Goal: Transaction & Acquisition: Purchase product/service

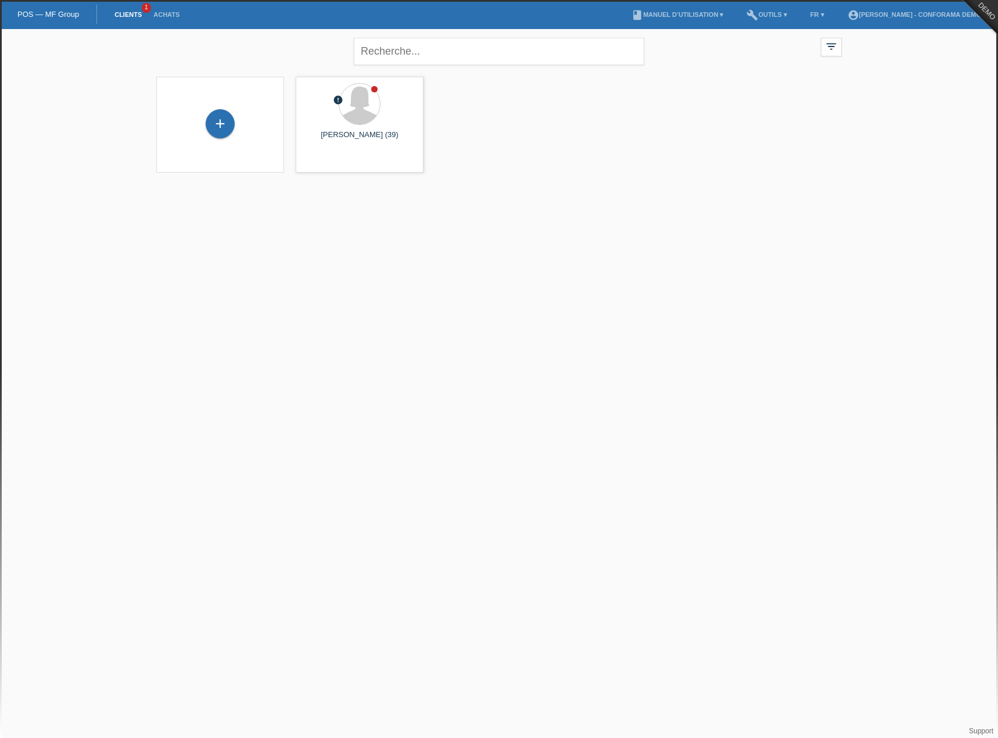
click at [265, 187] on html "POS — MF Group Clients 1 Achats menu account_circle [PERSON_NAME] - Conforama D…" at bounding box center [499, 93] width 998 height 187
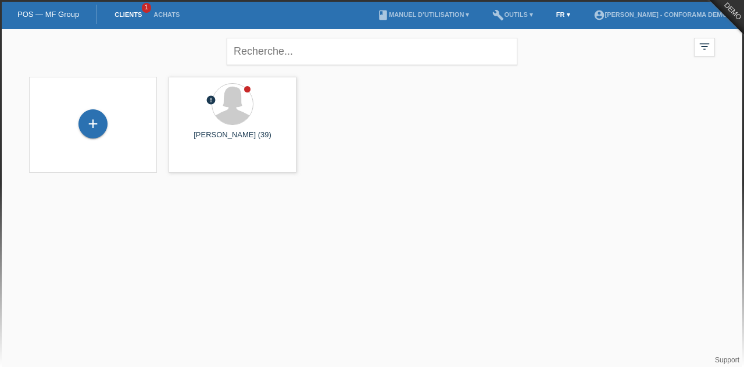
click at [570, 18] on link "FR ▾" at bounding box center [563, 14] width 26 height 7
click at [538, 31] on span "Deutsch" at bounding box center [536, 27] width 31 height 14
click at [564, 10] on li "DE ▾" at bounding box center [563, 15] width 26 height 30
click at [559, 18] on link "DE ▾" at bounding box center [563, 14] width 26 height 7
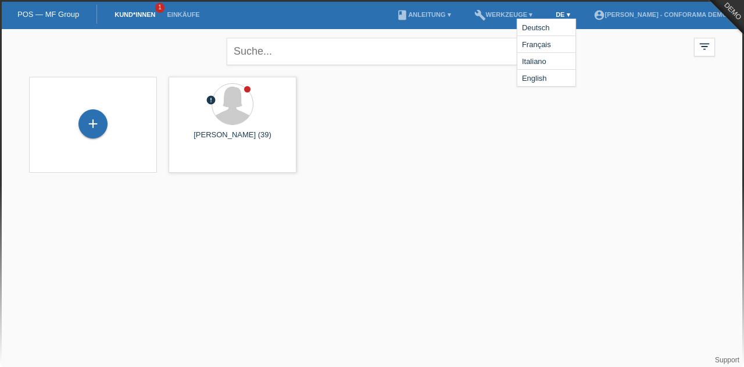
click at [559, 19] on div "Deutsch Français Italiano English" at bounding box center [546, 53] width 59 height 68
click at [561, 16] on link "DE ▾" at bounding box center [563, 14] width 26 height 7
click at [703, 15] on link "account_circle Sonia Meraimi - Conforama Demo ▾" at bounding box center [662, 14] width 150 height 7
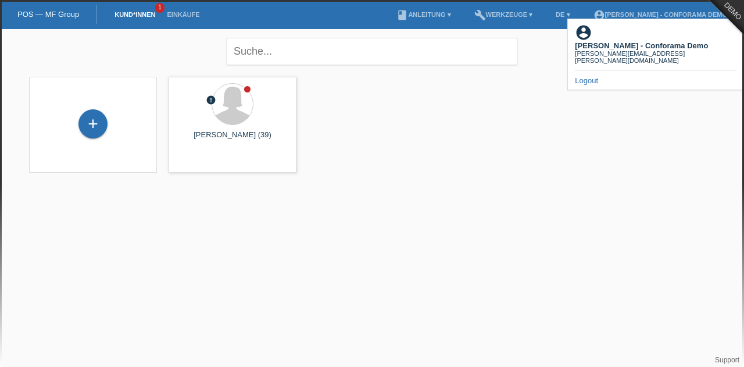
click at [593, 76] on link "Logout" at bounding box center [586, 80] width 23 height 9
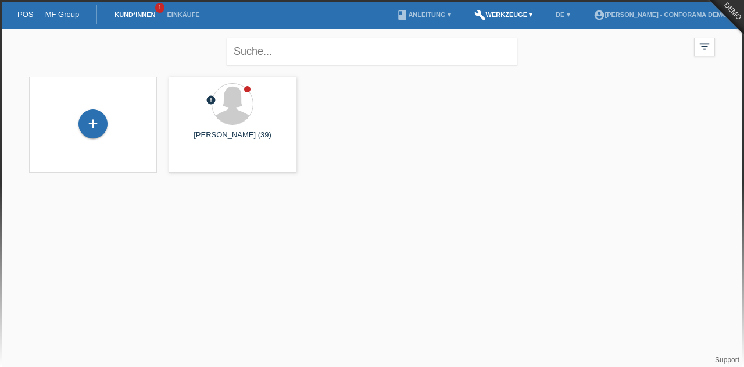
click at [517, 13] on link "build Werkzeuge ▾" at bounding box center [503, 14] width 70 height 7
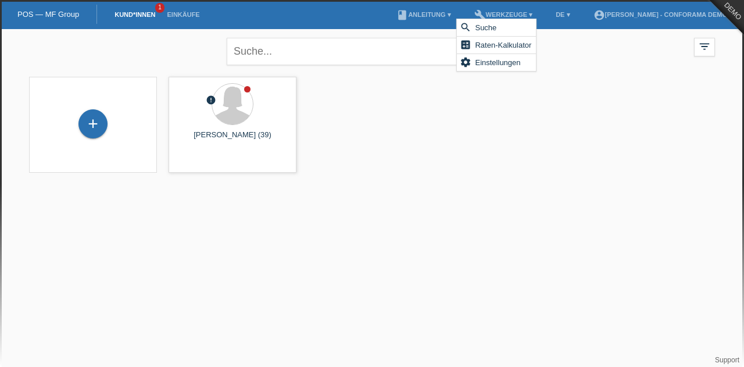
click at [618, 75] on div "+ error Sonia Meraimi (39) launch Anzeigen" at bounding box center [371, 124] width 697 height 107
click at [564, 153] on div "+ error Sonia Meraimi (39) launch Anzeigen" at bounding box center [371, 124] width 697 height 107
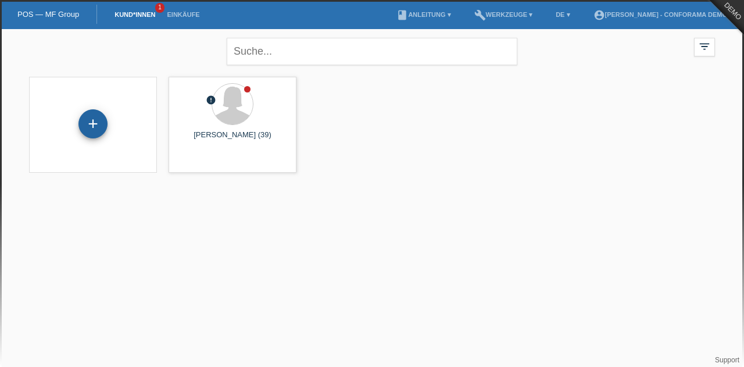
click at [98, 126] on div "+" at bounding box center [92, 123] width 29 height 29
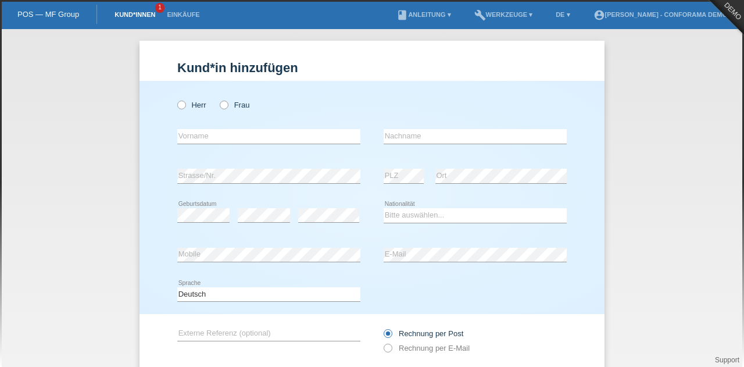
click at [138, 16] on link "Kund*innen" at bounding box center [135, 14] width 52 height 7
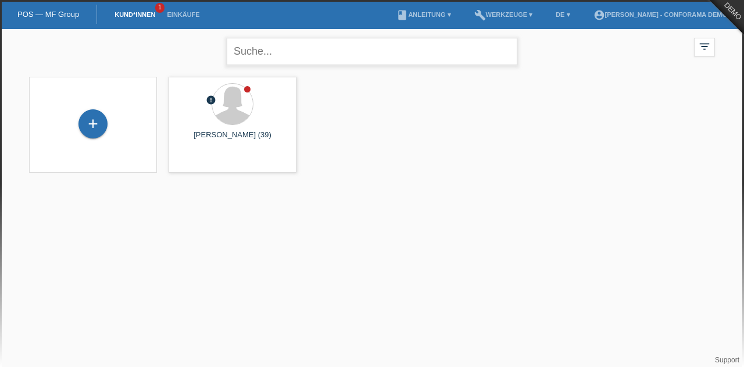
click at [322, 51] on input "text" at bounding box center [372, 51] width 291 height 27
type input "[PERSON_NAME]"
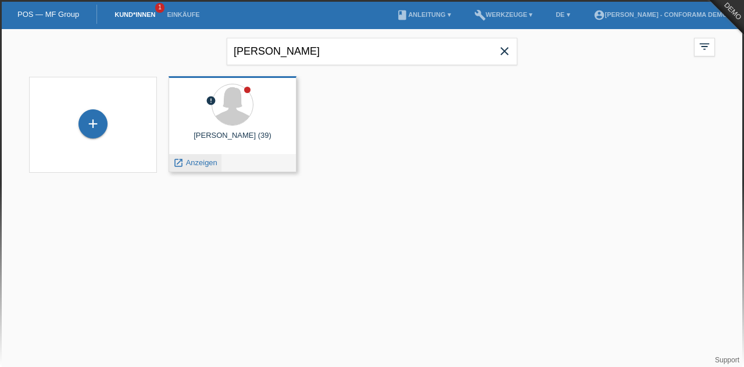
click at [200, 160] on span "Anzeigen" at bounding box center [201, 162] width 31 height 9
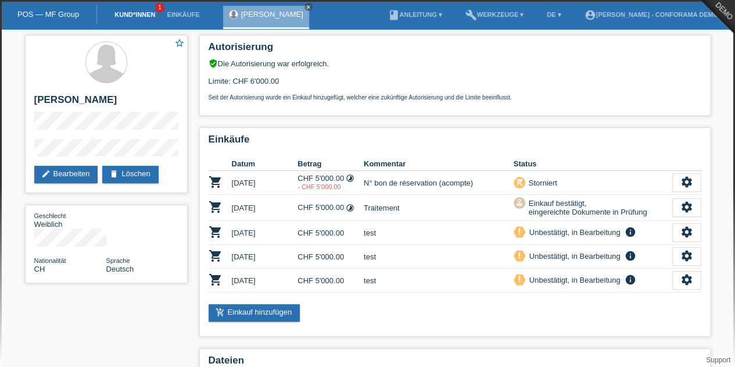
click at [137, 14] on link "Kund*innen" at bounding box center [135, 14] width 52 height 7
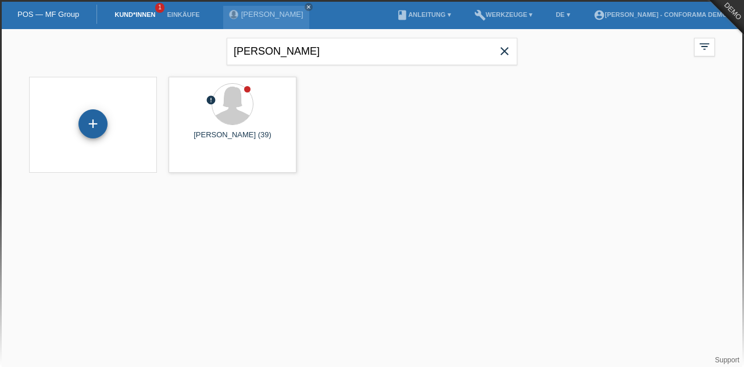
click at [91, 124] on div "+" at bounding box center [92, 123] width 29 height 29
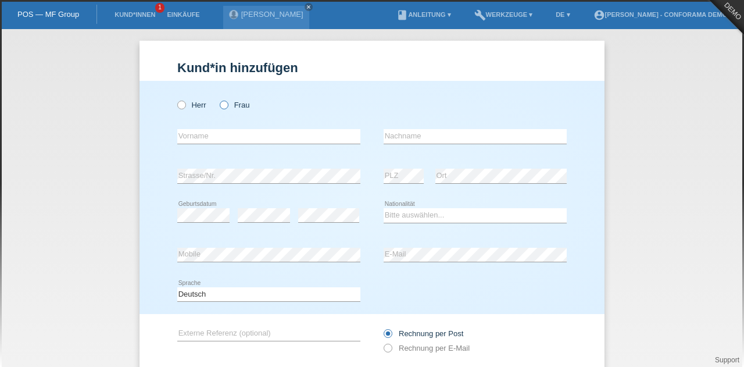
click at [228, 105] on label "Frau" at bounding box center [235, 105] width 30 height 9
click at [227, 105] on input "Frau" at bounding box center [224, 105] width 8 height 8
radio input "true"
click at [228, 127] on div "error Vorname" at bounding box center [268, 137] width 183 height 40
click at [230, 130] on input "text" at bounding box center [268, 136] width 183 height 15
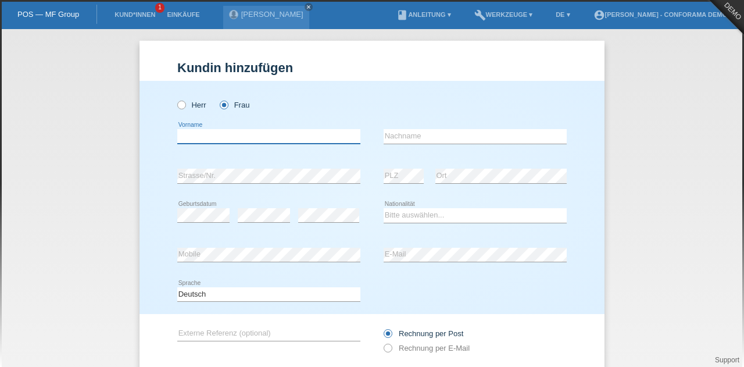
type input "[PERSON_NAME]"
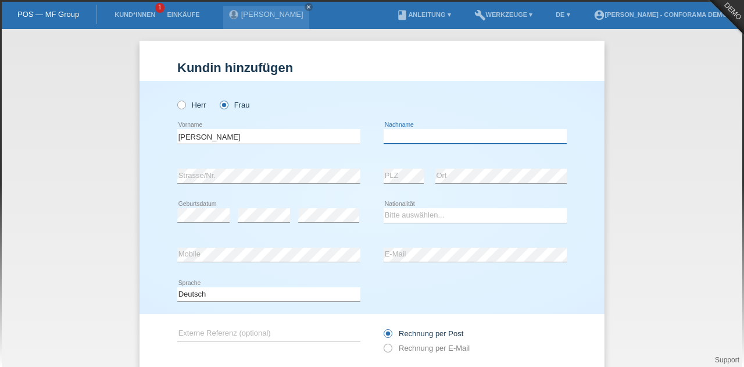
type input "meraimi"
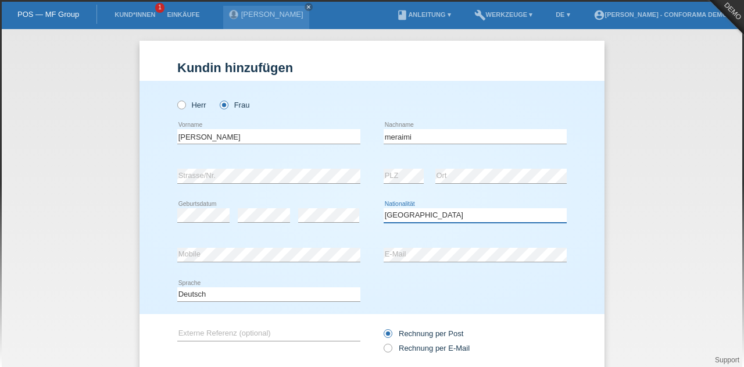
click at [407, 216] on select "Bitte auswählen... Schweiz Deutschland Liechtenstein Österreich ------------ Af…" at bounding box center [475, 215] width 183 height 14
select select "DZ"
click at [384, 208] on select "Bitte auswählen... Schweiz Deutschland Liechtenstein Österreich ------------ Af…" at bounding box center [475, 215] width 183 height 14
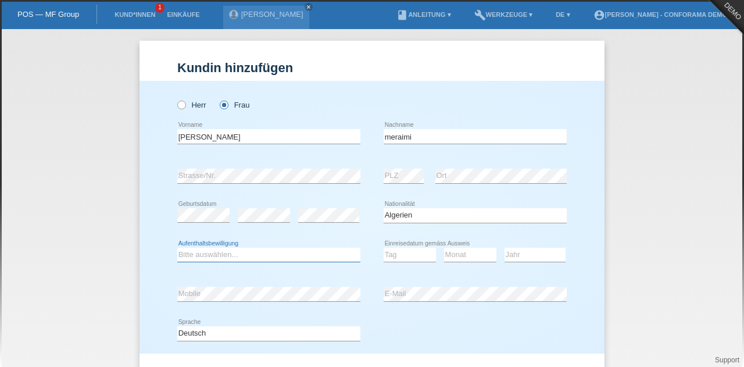
click at [328, 256] on select "Bitte auswählen... C B B - Flüchtlingsstatus Andere" at bounding box center [268, 255] width 183 height 14
select select "B"
click at [177, 248] on select "Bitte auswählen... C B B - Flüchtlingsstatus Andere" at bounding box center [268, 255] width 183 height 14
click at [432, 254] on div "Tag 01 02 03 04 05 06 07 08 09 10 11 12 13 14 15 16 17 18 19 20 21 22 23 24 25 …" at bounding box center [475, 255] width 183 height 40
click at [418, 253] on select "Tag 01 02 03 04 05 06 07 08 09 10 11" at bounding box center [410, 255] width 52 height 14
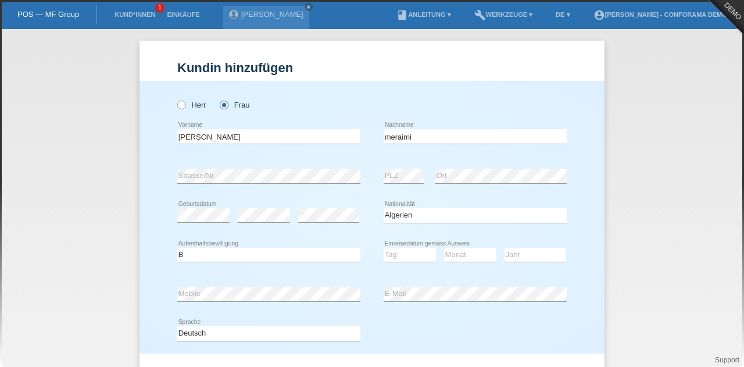
click at [483, 149] on div "meraimi error Nachname" at bounding box center [475, 137] width 183 height 40
drag, startPoint x: 374, startPoint y: 248, endPoint x: 381, endPoint y: 253, distance: 8.7
click at [375, 248] on div "Bitte auswählen... C B B - Flüchtlingsstatus Andere error Aufenthaltsbewilligun…" at bounding box center [371, 255] width 389 height 40
click at [384, 254] on select "Tag 01 02 03 04 05 06 07 08 09 10 11" at bounding box center [410, 255] width 52 height 14
select select "17"
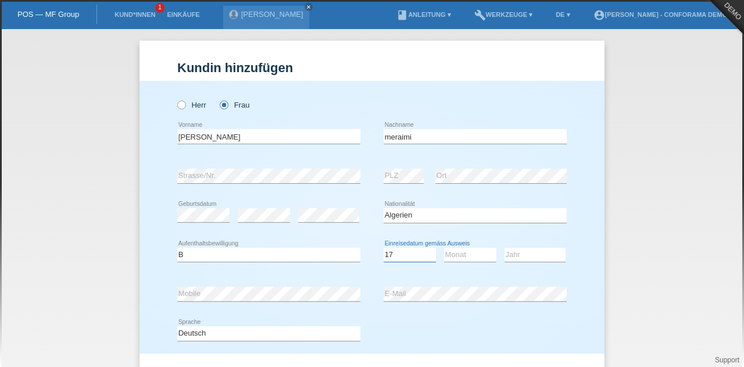
click at [384, 248] on select "Tag 01 02 03 04 05 06 07 08 09 10 11" at bounding box center [410, 255] width 52 height 14
click at [451, 253] on select "Monat 01 02 03 04 05 06 07 08 09 10 11" at bounding box center [470, 255] width 52 height 14
select select "05"
click at [444, 248] on select "Monat 01 02 03 04 05 06 07 08 09 10 11" at bounding box center [470, 255] width 52 height 14
click at [540, 252] on select "Jahr 2025 2024 2023 2022 2021 2020 2019 2018 2017 2016 2015 2014 2013 2012 2011…" at bounding box center [534, 255] width 61 height 14
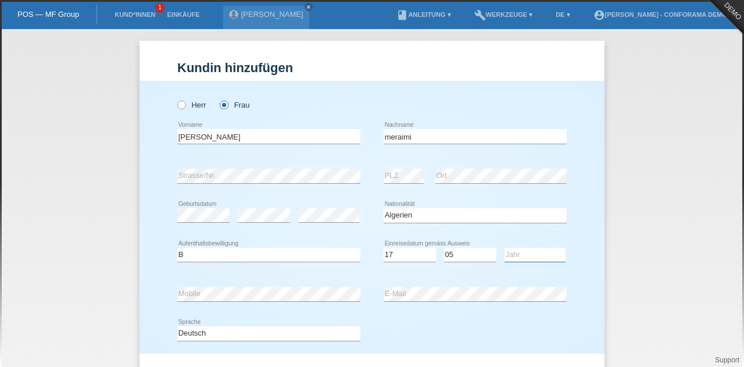
select select "2007"
click at [504, 248] on select "Jahr 2025 2024 2023 2022 2021 2020 2019 2018 2017 2016 2015 2014 2013 2012 2011…" at bounding box center [534, 255] width 61 height 14
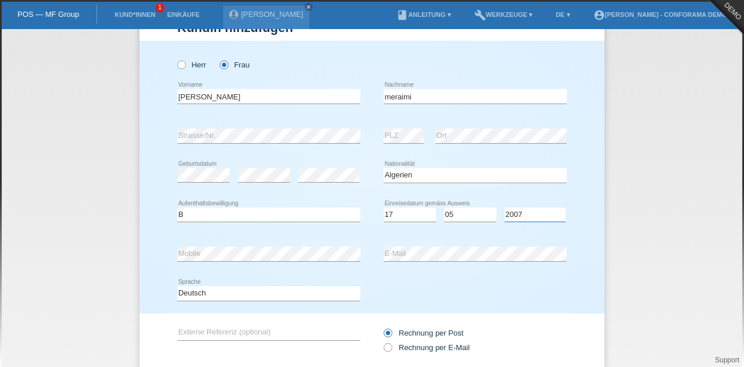
scroll to position [58, 0]
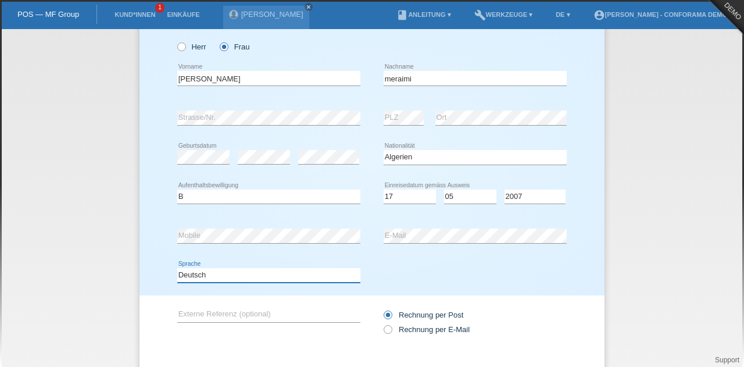
click at [199, 273] on select "Deutsch Français Italiano English" at bounding box center [268, 275] width 183 height 14
click at [214, 253] on div "error Mobile" at bounding box center [268, 236] width 183 height 40
click at [411, 322] on div "Rechnung per Post Rechnung per E-Mail" at bounding box center [475, 321] width 183 height 29
click at [413, 326] on label "Rechnung per E-Mail" at bounding box center [427, 329] width 86 height 9
click at [391, 326] on input "Rechnung per E-Mail" at bounding box center [388, 332] width 8 height 15
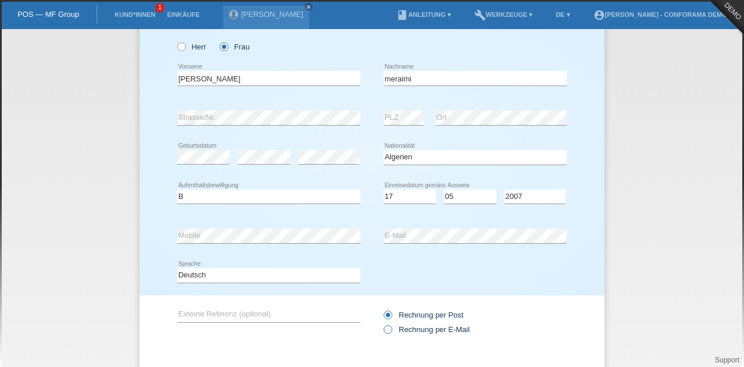
radio input "true"
drag, startPoint x: 345, startPoint y: 220, endPoint x: 347, endPoint y: 258, distance: 37.8
click at [345, 220] on div "error Mobile" at bounding box center [268, 236] width 183 height 40
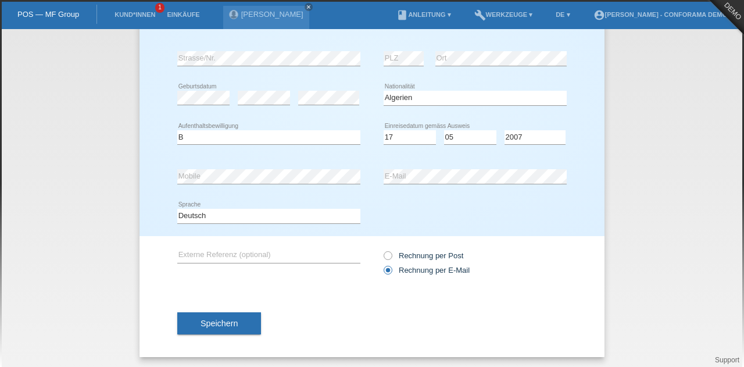
scroll to position [118, 0]
click at [246, 319] on button "Speichern" at bounding box center [219, 322] width 84 height 22
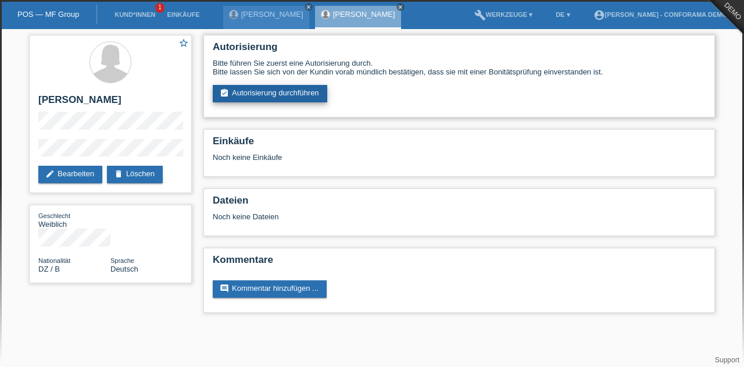
click at [258, 99] on link "assignment_turned_in Autorisierung durchführen" at bounding box center [270, 93] width 114 height 17
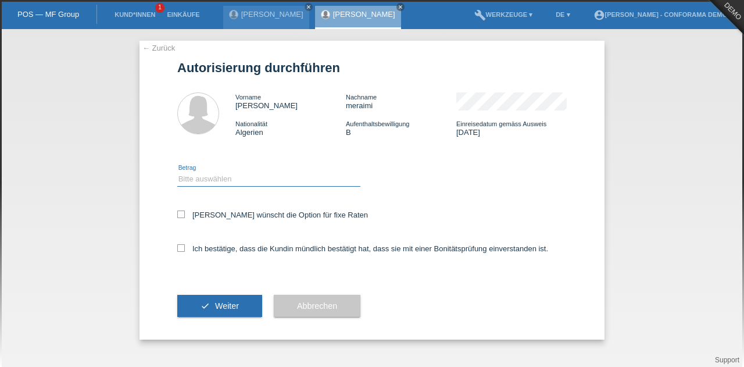
click at [239, 183] on select "Bitte auswählen CHF 1.00 - CHF 499.00 CHF 500.00 - CHF 1'999.00 CHF 2'000.00 - …" at bounding box center [268, 179] width 183 height 14
select select "3"
click at [177, 172] on select "Bitte auswählen CHF 1.00 - CHF 499.00 CHF 500.00 - CHF 1'999.00 CHF 2'000.00 - …" at bounding box center [268, 179] width 183 height 14
click at [183, 247] on icon at bounding box center [181, 248] width 8 height 8
click at [183, 247] on input "Ich bestätige, dass die Kundin mündlich bestätigt hat, dass sie mit einer Bonit…" at bounding box center [181, 248] width 8 height 8
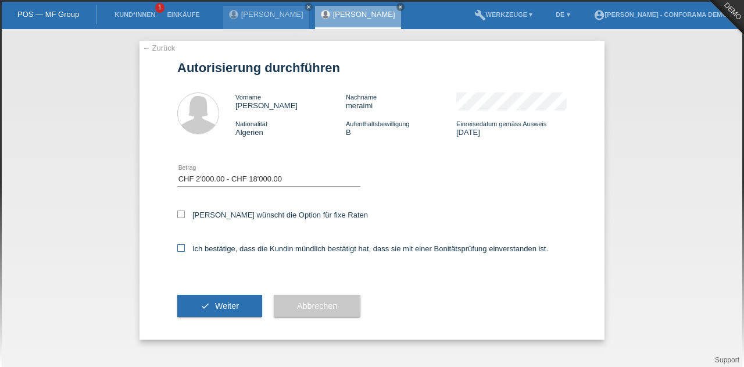
checkbox input "true"
click at [177, 212] on div "← Zurück Autorisierung durchführen Vorname sonia Nachname meraimi Nationalität …" at bounding box center [371, 190] width 465 height 299
click at [180, 212] on icon at bounding box center [181, 214] width 8 height 8
click at [180, 212] on input "Kundin wünscht die Option für fixe Raten" at bounding box center [181, 214] width 8 height 8
checkbox input "true"
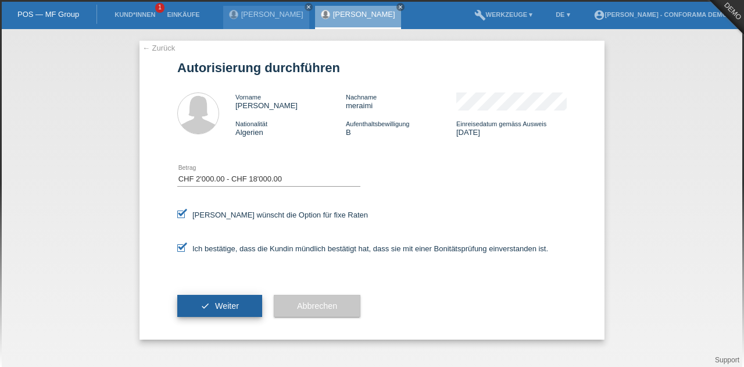
click at [218, 305] on span "Weiter" at bounding box center [227, 305] width 24 height 9
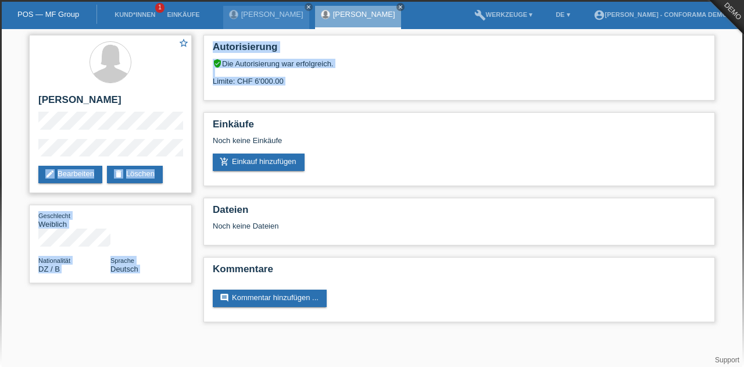
drag, startPoint x: 303, startPoint y: 87, endPoint x: 157, endPoint y: 88, distance: 145.9
click at [157, 88] on div "star_border sonia meraimi edit Bearbeiten delete Löschen Geschlecht Weiblich Na…" at bounding box center [371, 181] width 697 height 304
click at [342, 89] on div "Autorisierung verified_user Die Autorisierung war erfolgreich. Limite: CHF 6'00…" at bounding box center [458, 68] width 511 height 66
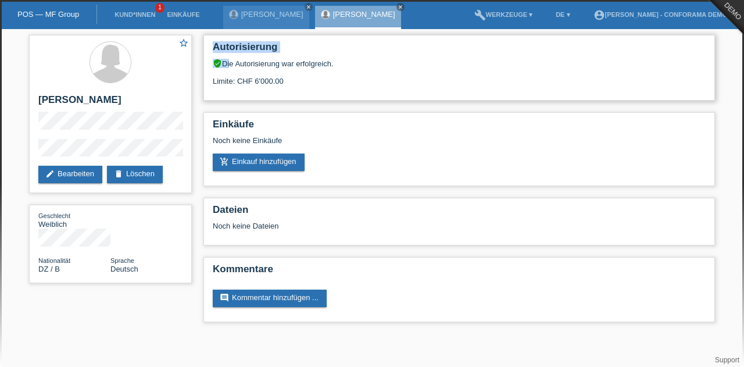
drag, startPoint x: 221, startPoint y: 58, endPoint x: 213, endPoint y: 57, distance: 7.6
click at [213, 57] on div "Autorisierung verified_user Die Autorisierung war erfolgreich. Limite: CHF 6'00…" at bounding box center [458, 68] width 511 height 66
click at [213, 63] on icon "verified_user" at bounding box center [217, 63] width 9 height 9
drag, startPoint x: 213, startPoint y: 63, endPoint x: 298, endPoint y: 66, distance: 85.5
click at [298, 66] on div "verified_user Die Autorisierung war erfolgreich." at bounding box center [459, 63] width 493 height 9
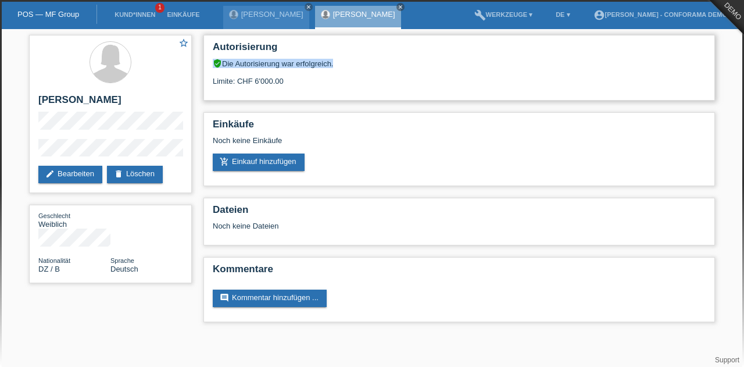
drag, startPoint x: 283, startPoint y: 77, endPoint x: 218, endPoint y: 79, distance: 64.5
click at [218, 79] on div "Limite: CHF 6'000.00" at bounding box center [459, 76] width 493 height 17
click at [325, 83] on div "Limite: CHF 6'000.00" at bounding box center [459, 76] width 493 height 17
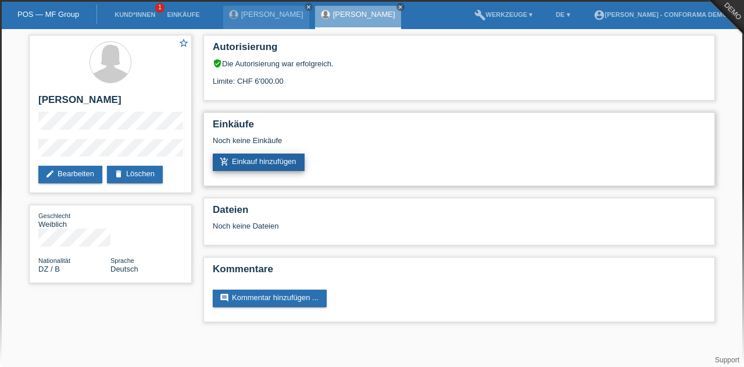
click at [280, 162] on link "add_shopping_cart Einkauf hinzufügen" at bounding box center [259, 161] width 92 height 17
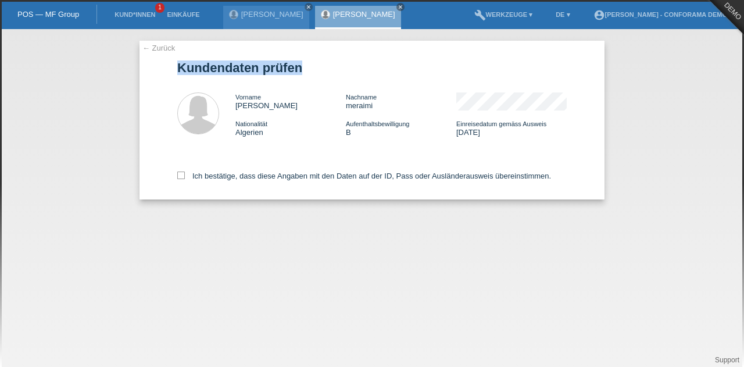
drag, startPoint x: 172, startPoint y: 70, endPoint x: 452, endPoint y: 69, distance: 280.1
click at [452, 69] on div "← Zurück Kundendaten prüfen Vorname [PERSON_NAME] Nachname meraimi Nationalität…" at bounding box center [371, 120] width 465 height 159
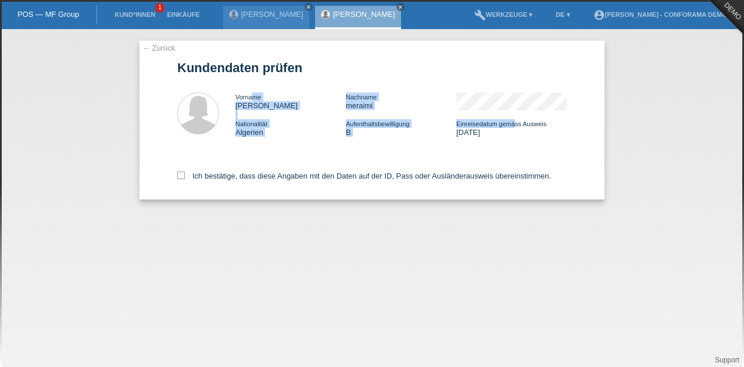
drag, startPoint x: 513, startPoint y: 126, endPoint x: 253, endPoint y: 90, distance: 262.7
click at [253, 90] on div "Vorname [PERSON_NAME] Nachname meraimi Nationalität [GEOGRAPHIC_DATA] Aufenthal…" at bounding box center [371, 114] width 389 height 67
click at [383, 128] on div "Aufenthaltsbewilligung B" at bounding box center [401, 127] width 110 height 17
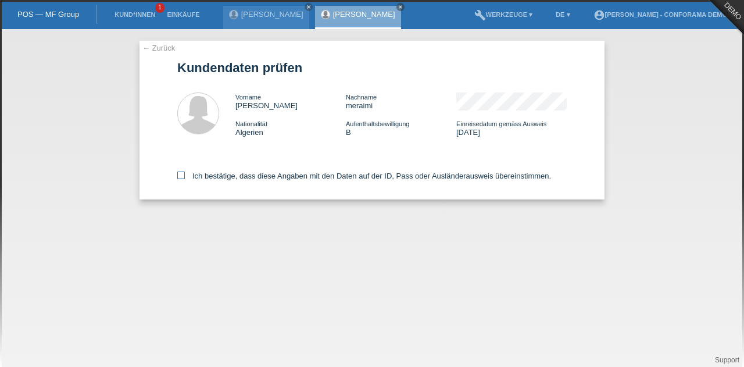
click at [180, 173] on icon at bounding box center [181, 175] width 8 height 8
click at [180, 173] on input "Ich bestätige, dass diese Angaben mit den Daten auf der ID, Pass oder Ausländer…" at bounding box center [181, 175] width 8 height 8
checkbox input "true"
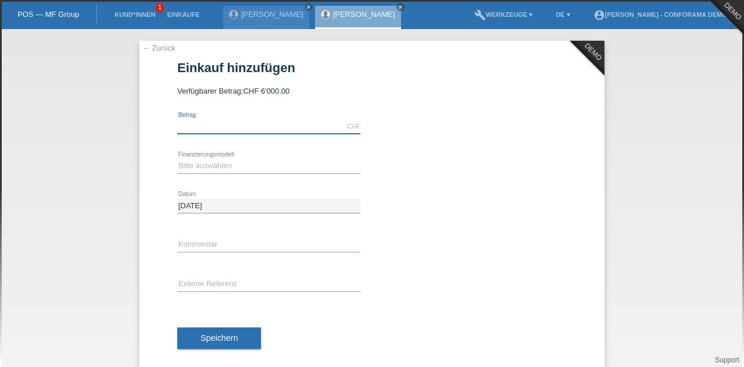
click at [239, 127] on input "text" at bounding box center [268, 126] width 183 height 15
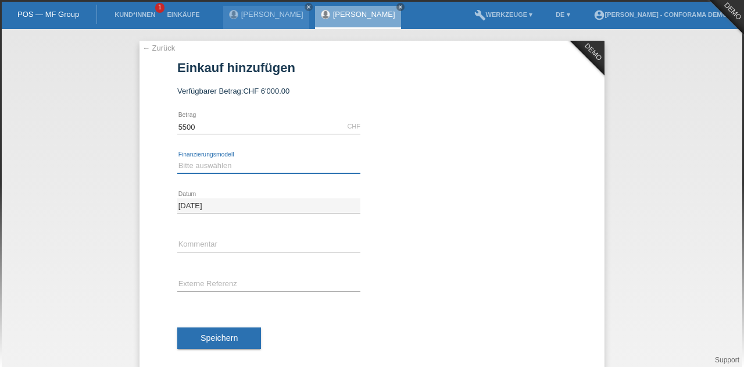
type input "5500.00"
click at [227, 163] on select "Bitte auswählen Kauf auf Rechnung mit Teilzahlungsoption Fixe Raten" at bounding box center [268, 166] width 183 height 14
select select "212"
click at [177, 159] on select "Bitte auswählen Kauf auf Rechnung mit Teilzahlungsoption Fixe Raten" at bounding box center [268, 166] width 183 height 14
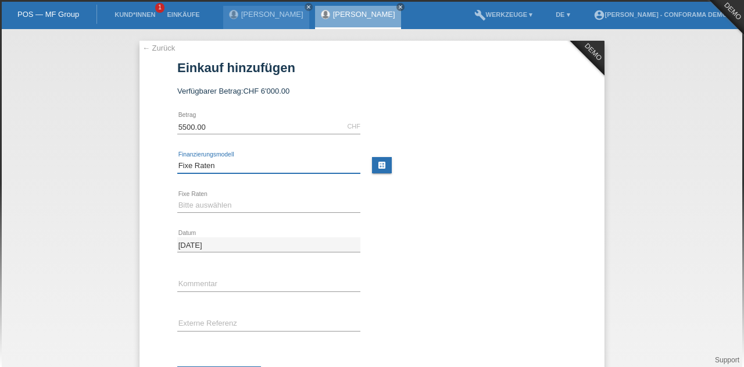
click at [223, 168] on select "Bitte auswählen Kauf auf Rechnung mit Teilzahlungsoption Fixe Raten" at bounding box center [268, 166] width 183 height 14
click at [375, 166] on link "calculate" at bounding box center [382, 165] width 20 height 16
type input "5500.00"
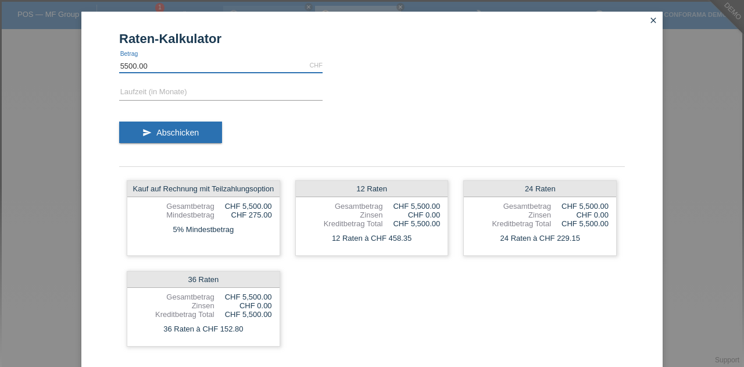
drag, startPoint x: 121, startPoint y: 70, endPoint x: 132, endPoint y: 70, distance: 11.6
click at [132, 70] on input "5500.00" at bounding box center [220, 65] width 203 height 15
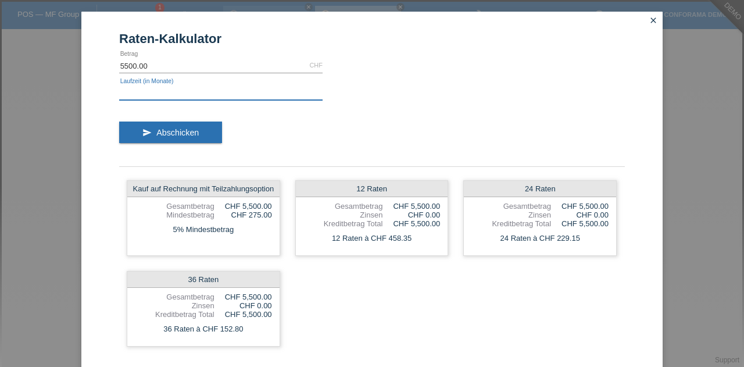
click at [138, 91] on input "text" at bounding box center [220, 92] width 203 height 15
type input "6"
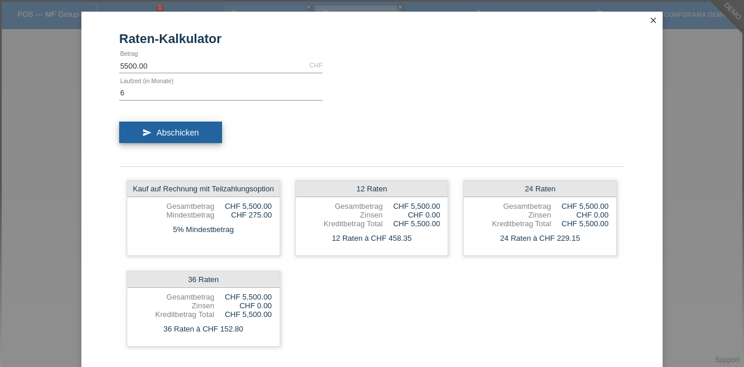
click at [153, 126] on button "send Abschicken" at bounding box center [170, 132] width 103 height 22
drag, startPoint x: 131, startPoint y: 189, endPoint x: 279, endPoint y: 192, distance: 148.2
click at [279, 192] on div "Kauf auf Rechnung mit Teilzahlungsoption Gesamtbetrag CHF 5,500.00 Mindestbetra…" at bounding box center [372, 263] width 506 height 181
drag, startPoint x: 261, startPoint y: 217, endPoint x: 229, endPoint y: 215, distance: 32.6
click at [229, 215] on div "CHF 275.00" at bounding box center [243, 214] width 58 height 9
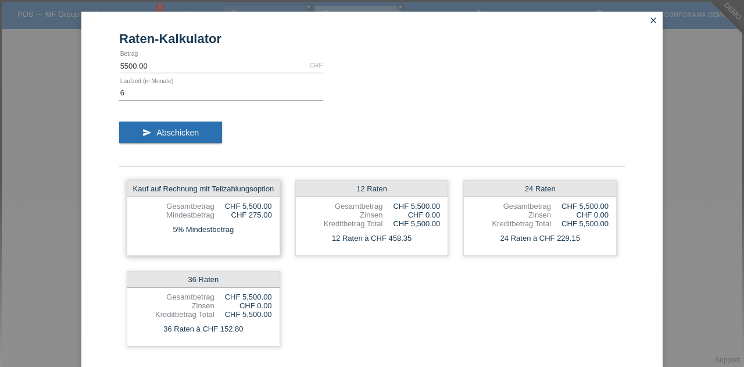
click at [236, 226] on div "5% Mindestbetrag" at bounding box center [203, 229] width 152 height 15
drag, startPoint x: 236, startPoint y: 213, endPoint x: 258, endPoint y: 211, distance: 21.6
click at [258, 211] on div "CHF 275.00" at bounding box center [243, 214] width 58 height 9
click at [258, 232] on div "5% Mindestbetrag" at bounding box center [203, 229] width 152 height 15
click at [362, 192] on div "12 Raten" at bounding box center [372, 189] width 152 height 16
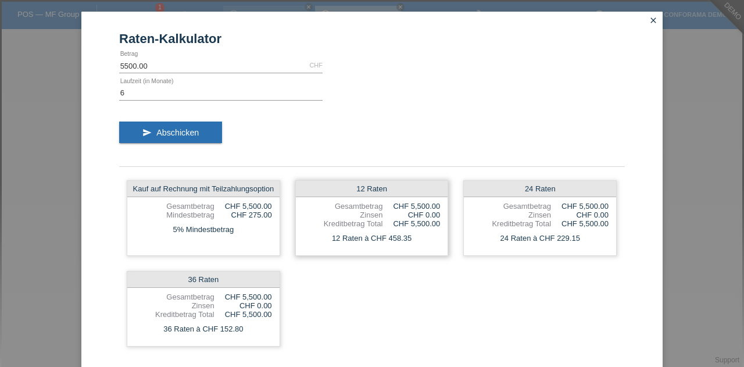
drag, startPoint x: 352, startPoint y: 191, endPoint x: 397, endPoint y: 184, distance: 45.9
click at [397, 184] on div "12 Raten" at bounding box center [372, 189] width 152 height 16
drag, startPoint x: 407, startPoint y: 241, endPoint x: 360, endPoint y: 245, distance: 46.6
click at [360, 245] on div "12 Raten à CHF 458.35" at bounding box center [372, 238] width 152 height 15
drag, startPoint x: 377, startPoint y: 243, endPoint x: 384, endPoint y: 243, distance: 7.0
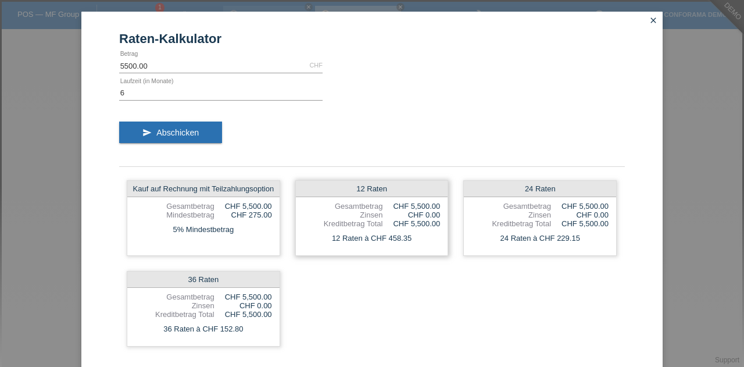
click at [378, 243] on div "12 Raten à CHF 458.35" at bounding box center [372, 238] width 152 height 15
click at [386, 241] on div "12 Raten à CHF 458.35" at bounding box center [372, 238] width 152 height 15
drag, startPoint x: 580, startPoint y: 243, endPoint x: 510, endPoint y: 243, distance: 70.3
click at [510, 243] on div "24 Raten à CHF 229.15" at bounding box center [540, 238] width 152 height 15
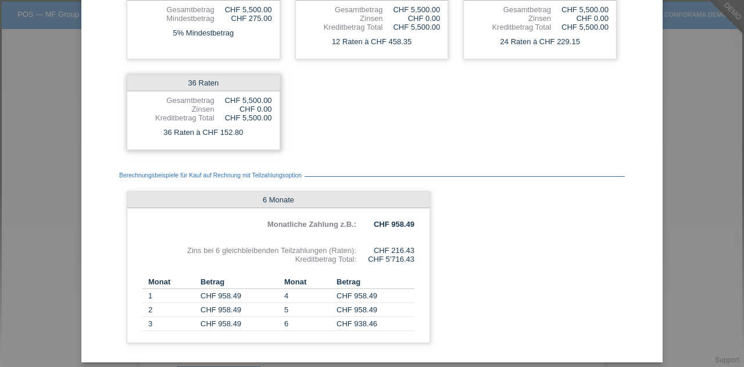
scroll to position [203, 0]
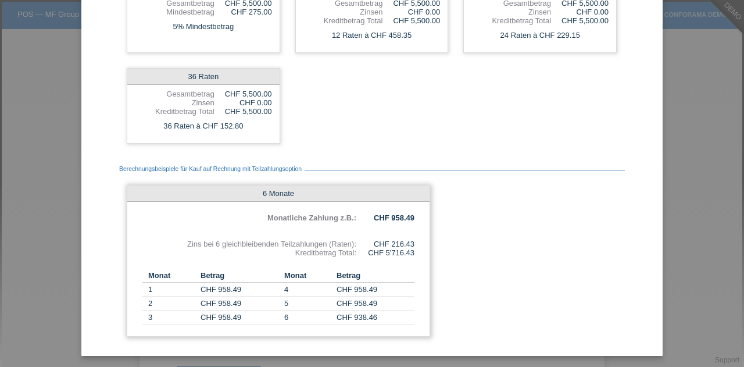
click at [389, 224] on div "6 Monate Monatliche Zahlung z.B.: CHF 958.49 Zins bei 6 gleichbleibenden Teilza…" at bounding box center [278, 261] width 303 height 152
drag, startPoint x: 236, startPoint y: 205, endPoint x: 395, endPoint y: 187, distance: 160.3
click at [395, 187] on div "6 Monate Monatliche Zahlung z.B.: CHF 958.49 Zins bei 6 gleichbleibenden Teilza…" at bounding box center [278, 261] width 303 height 152
click at [420, 242] on div "6 Monate Monatliche Zahlung z.B.: CHF 958.49 Zins bei 6 gleichbleibenden Teilza…" at bounding box center [278, 261] width 303 height 152
drag, startPoint x: 413, startPoint y: 242, endPoint x: 380, endPoint y: 245, distance: 33.3
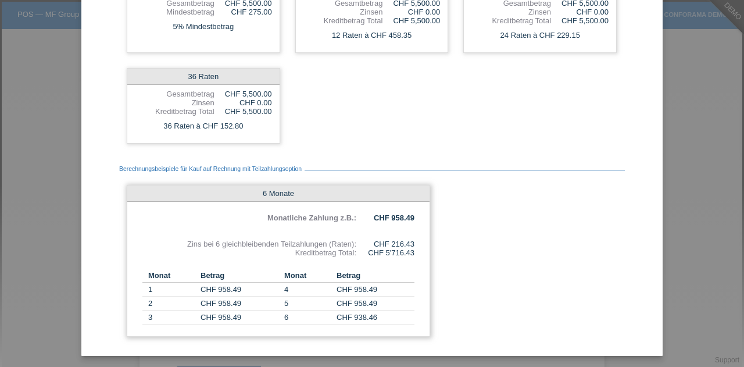
click at [380, 245] on div "6 Monate Monatliche Zahlung z.B.: CHF 958.49 Zins bei 6 gleichbleibenden Teilza…" at bounding box center [278, 261] width 303 height 152
click at [380, 259] on div "6 Monate Monatliche Zahlung z.B.: CHF 958.49 Zins bei 6 gleichbleibenden Teilza…" at bounding box center [278, 261] width 303 height 152
drag, startPoint x: 375, startPoint y: 242, endPoint x: 433, endPoint y: 252, distance: 59.5
click at [433, 252] on div "Berechnungsbeispiele für Kauf auf Rechnung mit Teilzahlungsoption 6 Monate Mona…" at bounding box center [372, 247] width 506 height 193
click at [406, 257] on div "6 Monate Monatliche Zahlung z.B.: CHF 958.49 Zins bei 6 gleichbleibenden Teilza…" at bounding box center [278, 261] width 303 height 152
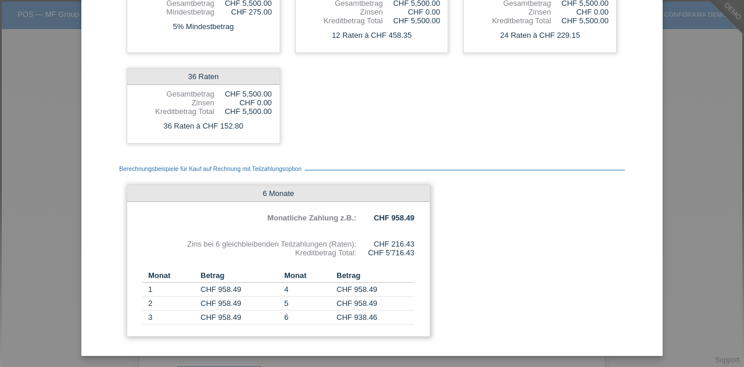
drag, startPoint x: 412, startPoint y: 253, endPoint x: 382, endPoint y: 253, distance: 30.2
click at [382, 253] on div "6 Monate Monatliche Zahlung z.B.: CHF 958.49 Zins bei 6 gleichbleibenden Teilza…" at bounding box center [278, 261] width 303 height 152
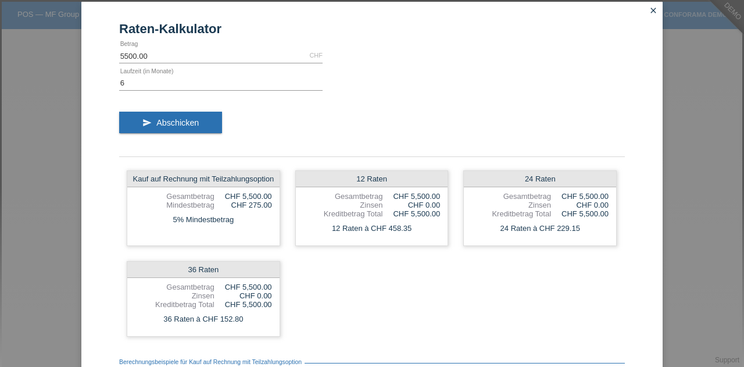
scroll to position [0, 0]
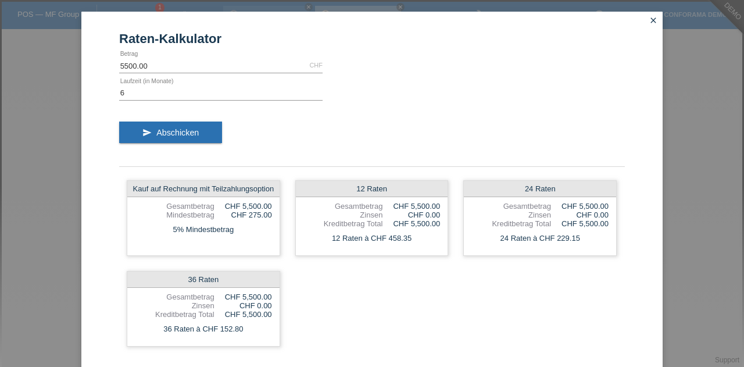
click at [650, 20] on icon "close" at bounding box center [652, 20] width 9 height 9
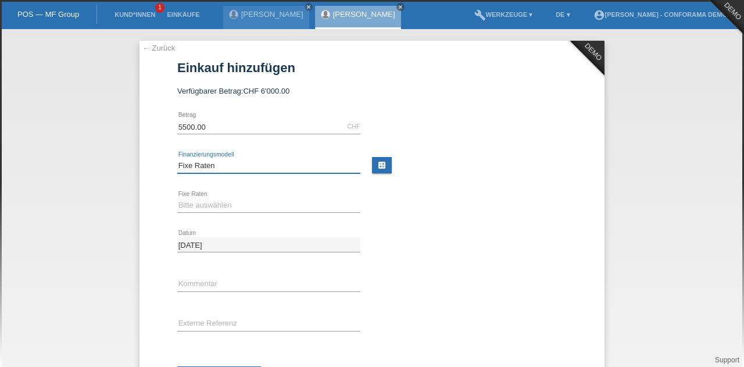
click at [200, 166] on select "Bitte auswählen Kauf auf Rechnung mit Teilzahlungsoption Fixe Raten" at bounding box center [268, 166] width 183 height 14
select select "208"
click at [177, 159] on select "Bitte auswählen Kauf auf Rechnung mit Teilzahlungsoption Fixe Raten" at bounding box center [268, 166] width 183 height 14
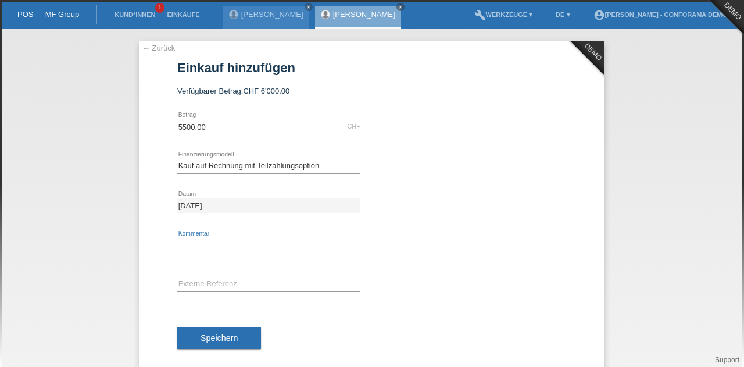
click at [193, 240] on input "text" at bounding box center [268, 245] width 183 height 15
type input "test"
click at [233, 282] on input "text" at bounding box center [268, 284] width 183 height 15
type input "test"
click at [237, 336] on button "Speichern" at bounding box center [219, 338] width 84 height 22
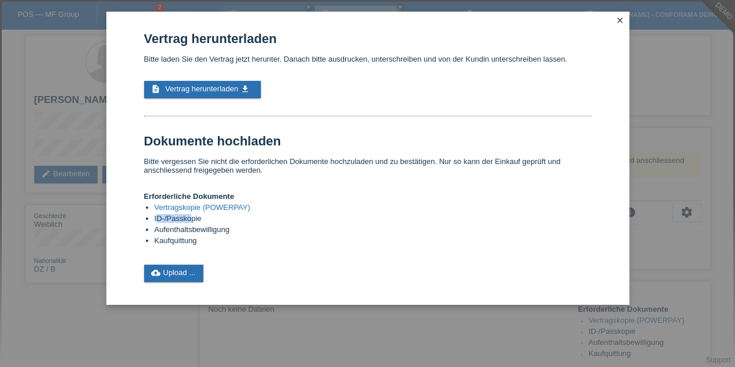
drag, startPoint x: 191, startPoint y: 224, endPoint x: 158, endPoint y: 223, distance: 32.5
click at [158, 223] on li "ID-/Passkopie" at bounding box center [373, 219] width 437 height 11
drag, startPoint x: 174, startPoint y: 234, endPoint x: 223, endPoint y: 231, distance: 48.4
click at [223, 231] on li "Aufenthaltsbewilligung" at bounding box center [373, 230] width 437 height 11
drag, startPoint x: 208, startPoint y: 243, endPoint x: 110, endPoint y: 228, distance: 98.8
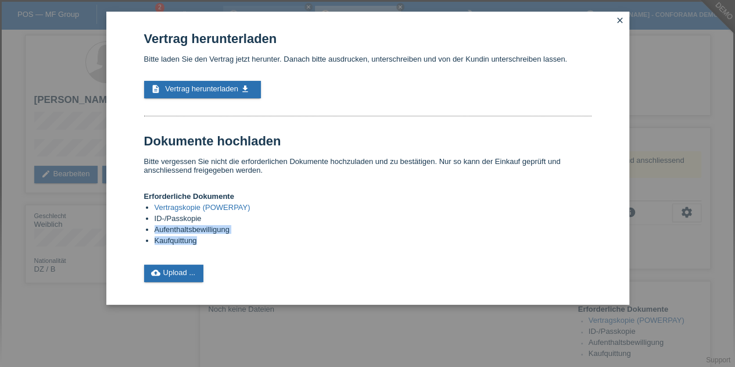
click at [110, 228] on div "Vertrag herunterladen Bitte laden Sie den Vertrag jetzt herunter. Danach bitte …" at bounding box center [367, 158] width 523 height 293
click at [177, 245] on li "Kaufquittung" at bounding box center [373, 241] width 437 height 11
drag, startPoint x: 212, startPoint y: 232, endPoint x: 136, endPoint y: 227, distance: 76.3
click at [136, 227] on div "Vertrag herunterladen Bitte laden Sie den Vertrag jetzt herunter. Danach bitte …" at bounding box center [367, 158] width 523 height 293
click at [204, 209] on link "Vertragskopie (POWERPAY)" at bounding box center [203, 207] width 96 height 9
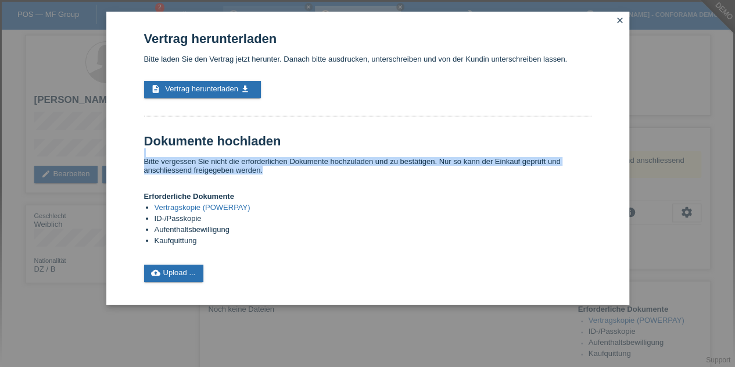
drag, startPoint x: 142, startPoint y: 157, endPoint x: 542, endPoint y: 176, distance: 400.2
click at [542, 176] on div "Vertrag herunterladen Bitte laden Sie den Vertrag jetzt herunter. Danach bitte …" at bounding box center [367, 158] width 523 height 293
click at [184, 278] on link "cloud_upload Upload ..." at bounding box center [174, 272] width 60 height 17
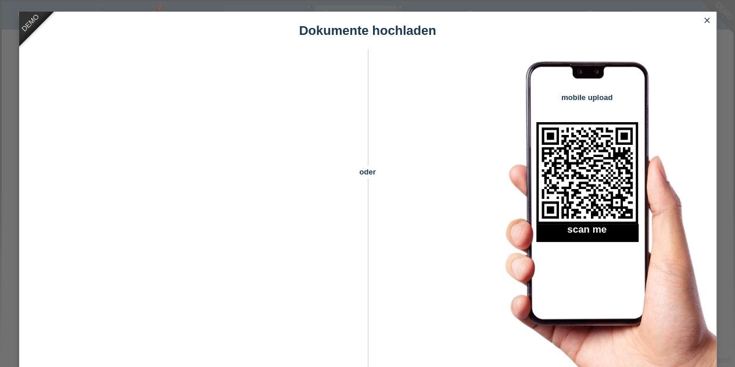
click at [708, 23] on icon "close" at bounding box center [707, 20] width 9 height 9
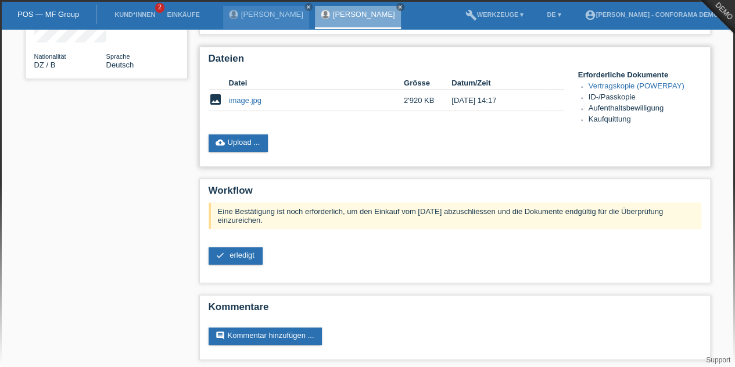
scroll to position [210, 0]
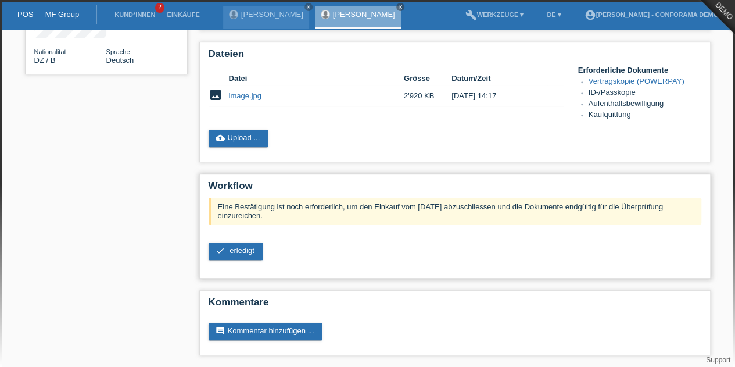
drag, startPoint x: 218, startPoint y: 203, endPoint x: 433, endPoint y: 212, distance: 215.2
click at [433, 212] on div "Eine Bestätigung ist noch erforderlich, um den Einkauf vom [DATE] abzuschliesse…" at bounding box center [455, 211] width 493 height 27
click at [432, 219] on div "Eine Bestätigung ist noch erforderlich, um den Einkauf vom [DATE] abzuschliesse…" at bounding box center [455, 211] width 493 height 27
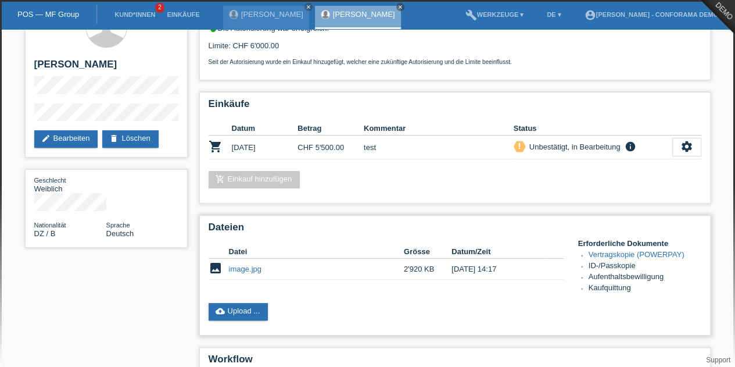
scroll to position [0, 0]
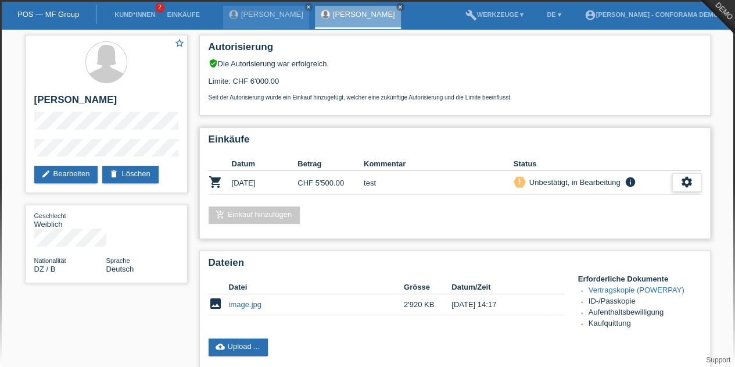
click at [690, 182] on icon "settings" at bounding box center [686, 181] width 13 height 13
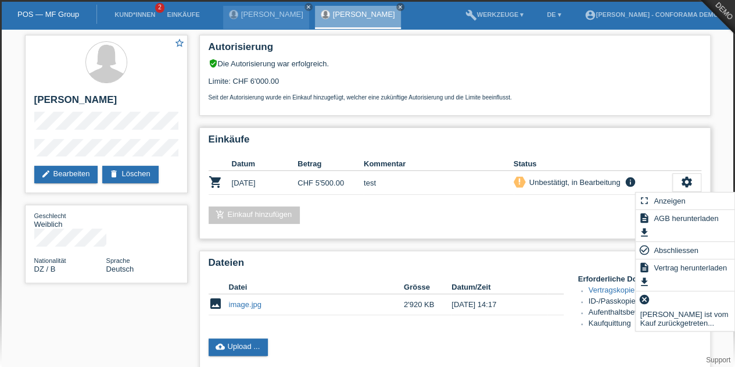
click at [686, 163] on th at bounding box center [686, 164] width 29 height 14
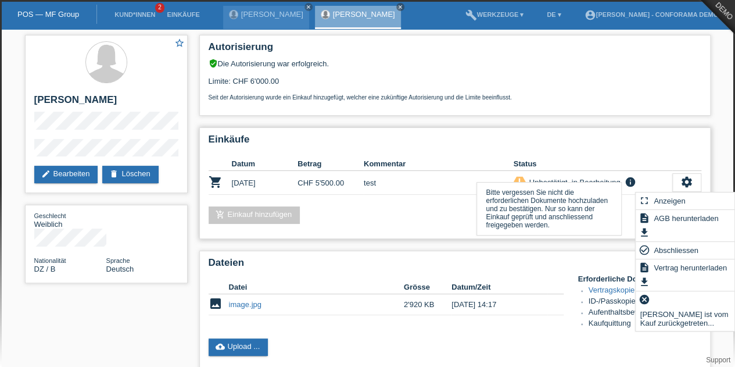
drag, startPoint x: 528, startPoint y: 180, endPoint x: 623, endPoint y: 178, distance: 95.3
click at [623, 178] on div "priority_high Unbestätigt, in Bearbeitung info Bitte vergessen Sie nicht die er…" at bounding box center [593, 182] width 159 height 13
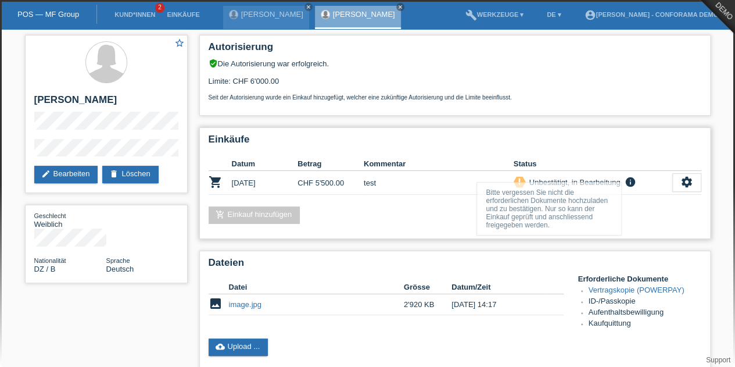
click at [603, 171] on td "priority_high Unbestätigt, in Bearbeitung info Bitte vergessen Sie nicht die er…" at bounding box center [593, 183] width 159 height 24
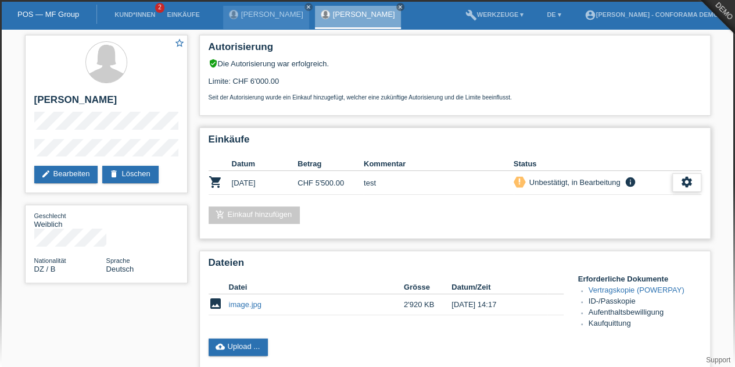
click at [678, 180] on div "settings" at bounding box center [686, 182] width 29 height 19
click at [680, 180] on icon "settings" at bounding box center [686, 181] width 13 height 13
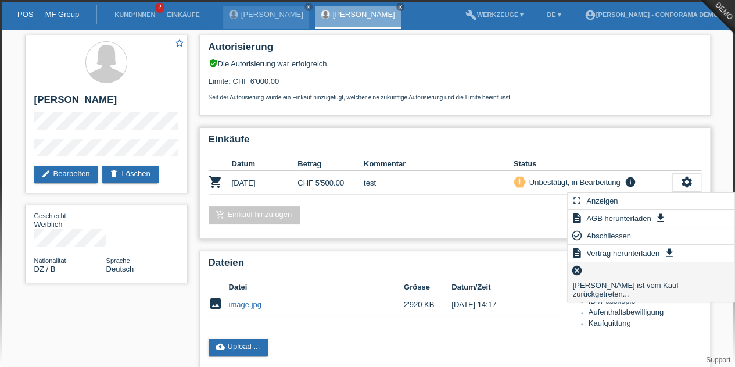
click at [625, 278] on span "[PERSON_NAME] ist vom Kauf zurückgetreten..." at bounding box center [651, 289] width 161 height 23
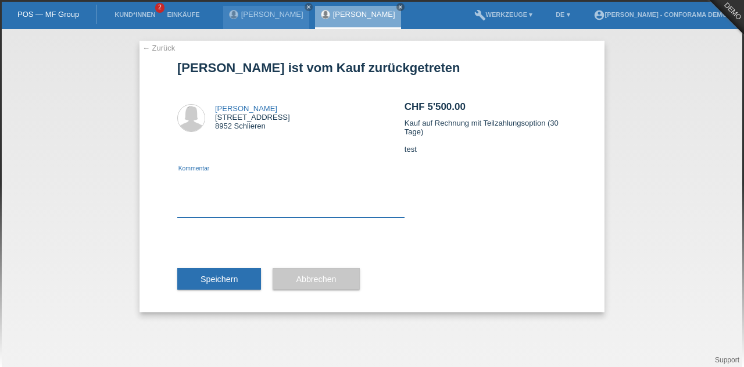
click at [220, 204] on textarea at bounding box center [290, 195] width 227 height 45
type textarea "annuliert"
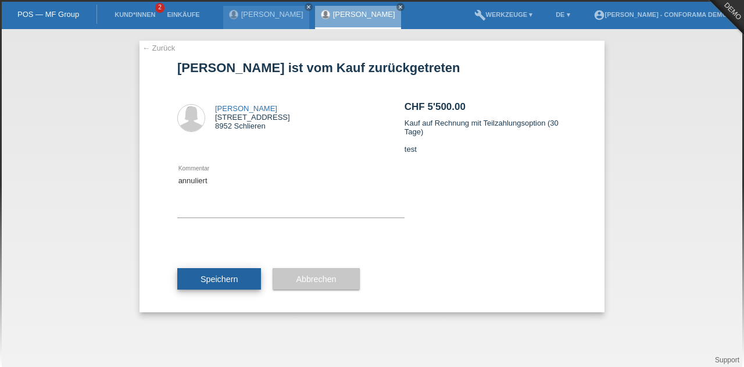
click at [219, 275] on span "Speichern" at bounding box center [218, 278] width 37 height 9
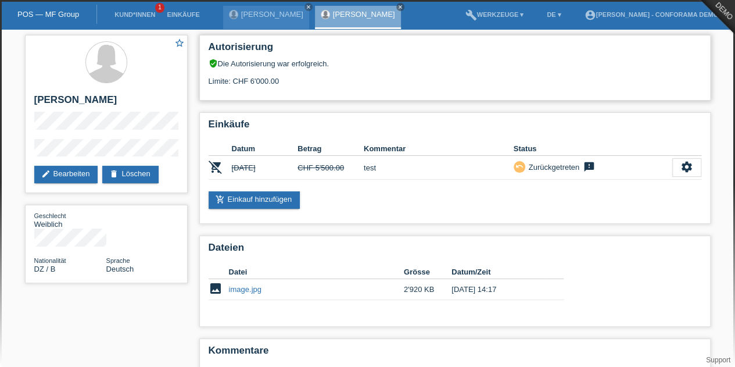
drag, startPoint x: 304, startPoint y: 80, endPoint x: 210, endPoint y: 87, distance: 94.4
click at [207, 84] on div "Autorisierung verified_user Die Autorisierung war erfolgreich. Limite: CHF 6'00…" at bounding box center [454, 68] width 511 height 66
drag, startPoint x: 511, startPoint y: 170, endPoint x: 601, endPoint y: 160, distance: 90.1
click at [601, 160] on tr "remove_shopping_cart [DATE] CHF 5'500.00 test undo Zurückgetreten" at bounding box center [455, 168] width 493 height 24
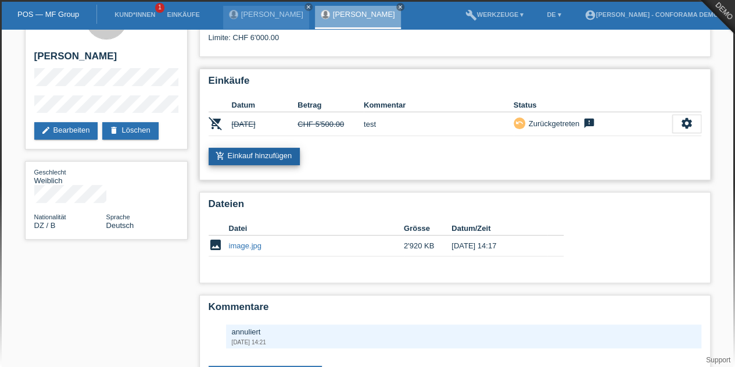
scroll to position [86, 0]
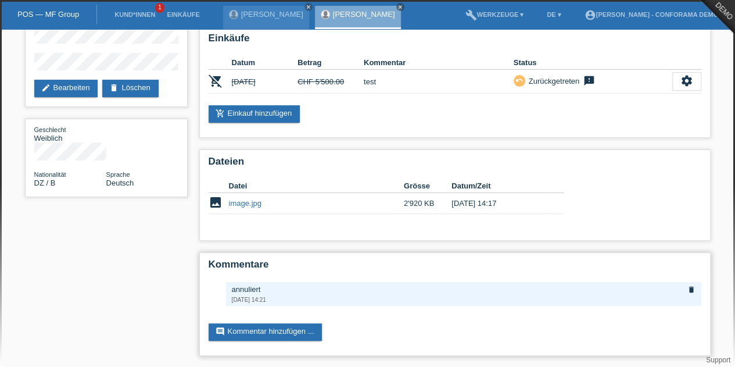
drag, startPoint x: 257, startPoint y: 288, endPoint x: 270, endPoint y: 288, distance: 12.8
click at [270, 288] on div "annuliert" at bounding box center [464, 289] width 464 height 9
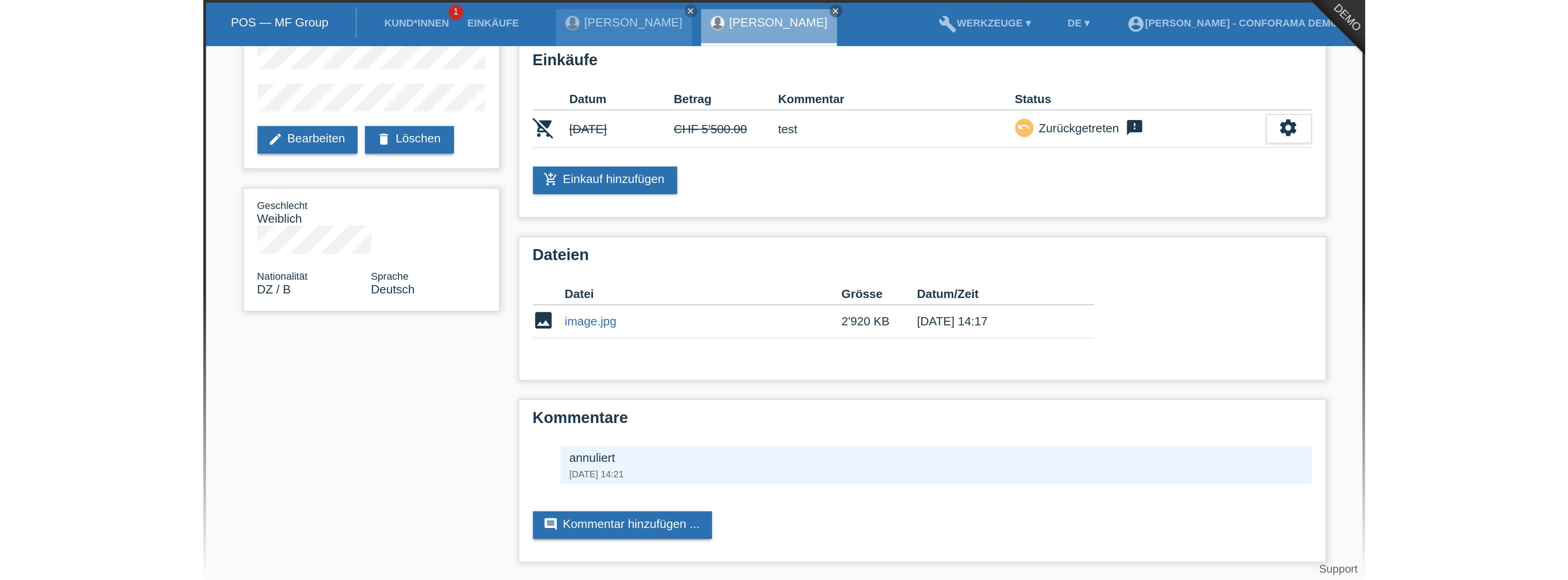
scroll to position [0, 0]
